Goal: Task Accomplishment & Management: Manage account settings

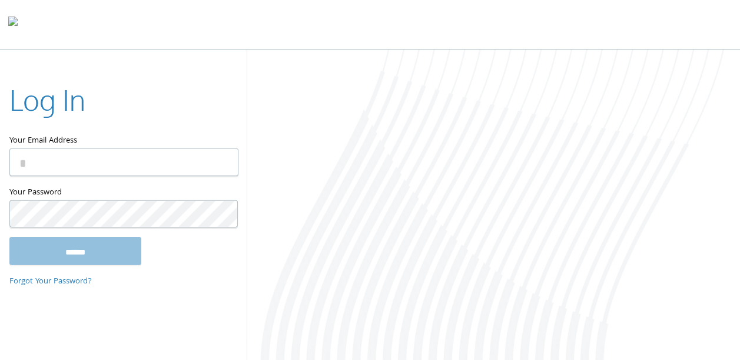
click at [257, 156] on div at bounding box center [494, 205] width 494 height 313
drag, startPoint x: 12, startPoint y: 95, endPoint x: 19, endPoint y: 111, distance: 17.9
click at [19, 111] on div "Log In Your Email Address Your Password This field is required ****** Forgot Yo…" at bounding box center [123, 180] width 247 height 238
